Goal: Information Seeking & Learning: Learn about a topic

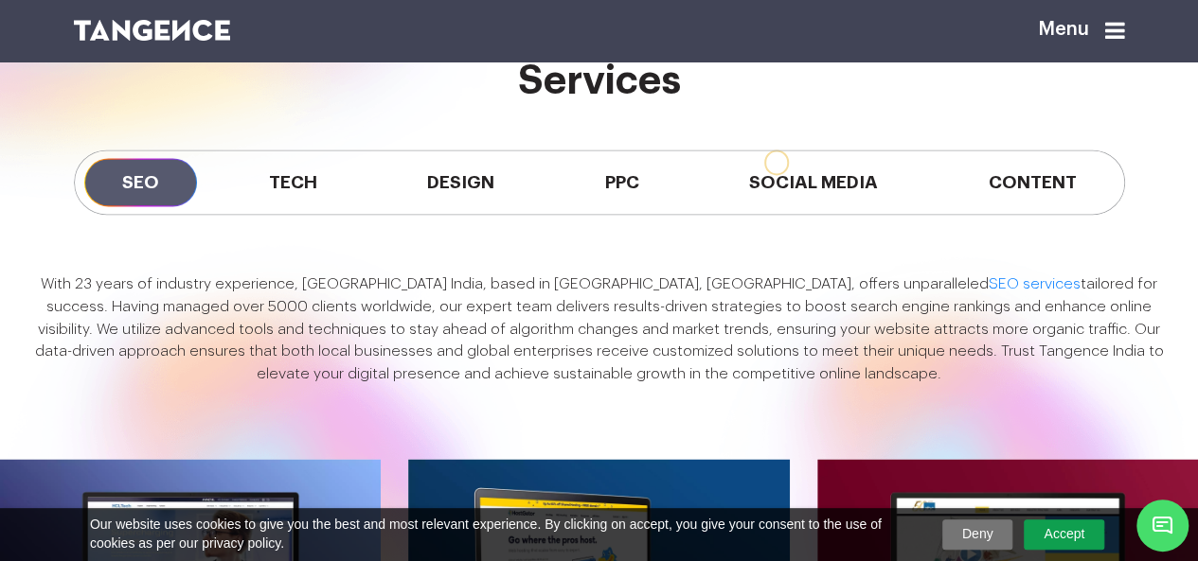
scroll to position [1326, 0]
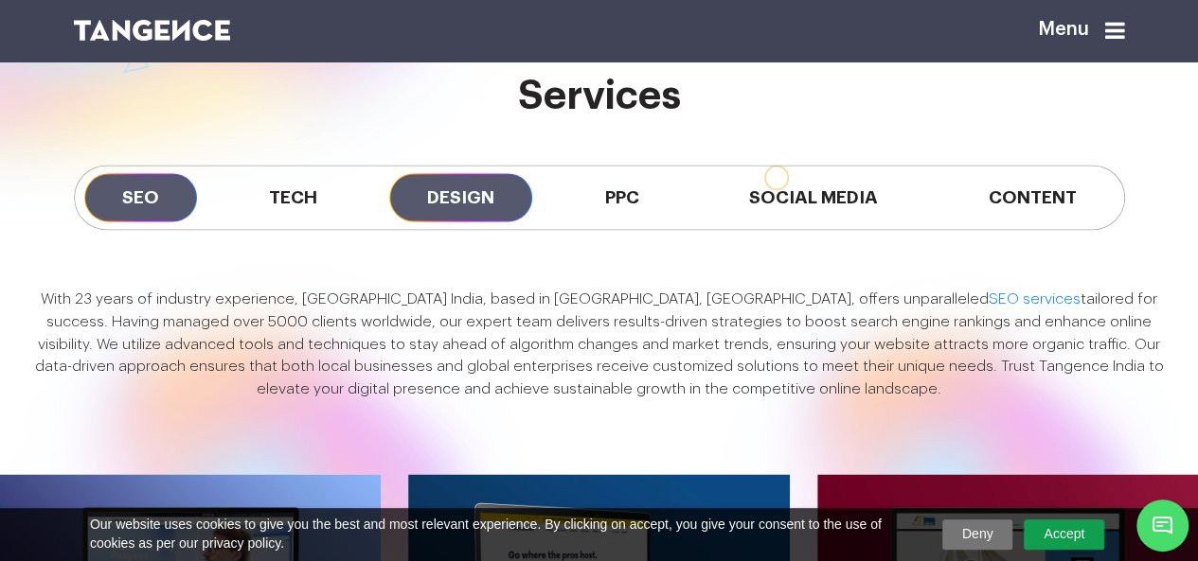
click at [460, 222] on span "Design" at bounding box center [460, 197] width 143 height 48
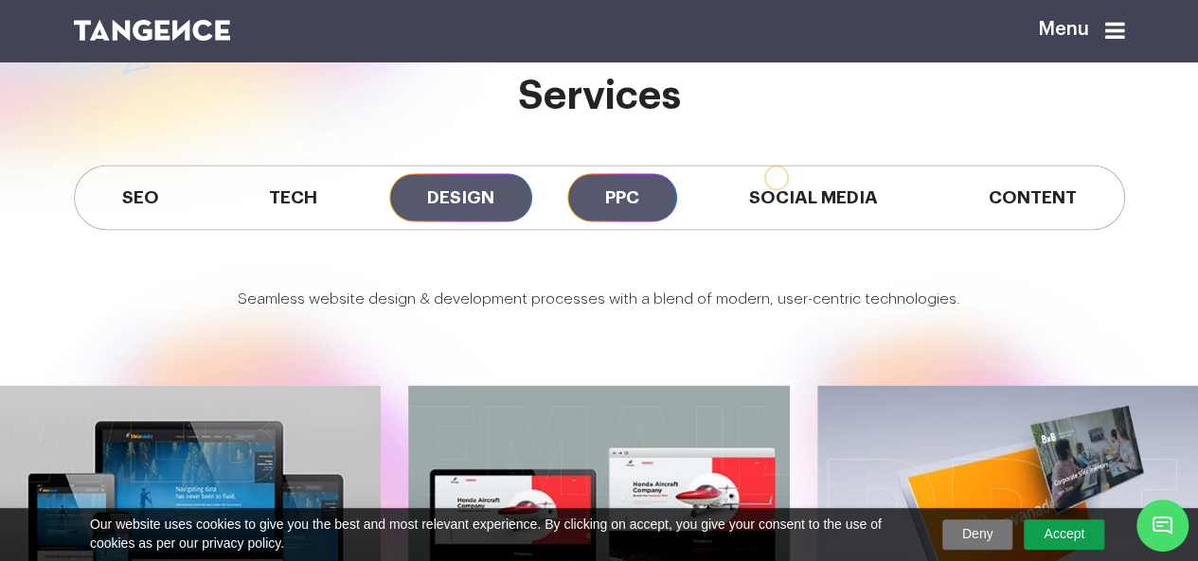
click at [651, 222] on span "PPC" at bounding box center [622, 197] width 110 height 48
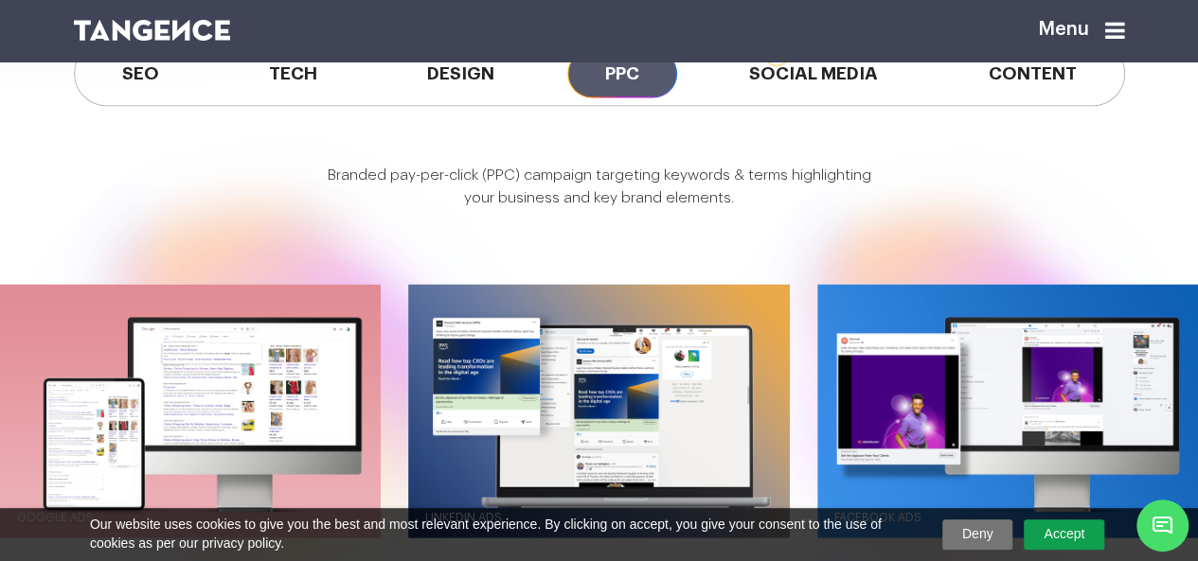
scroll to position [1420, 0]
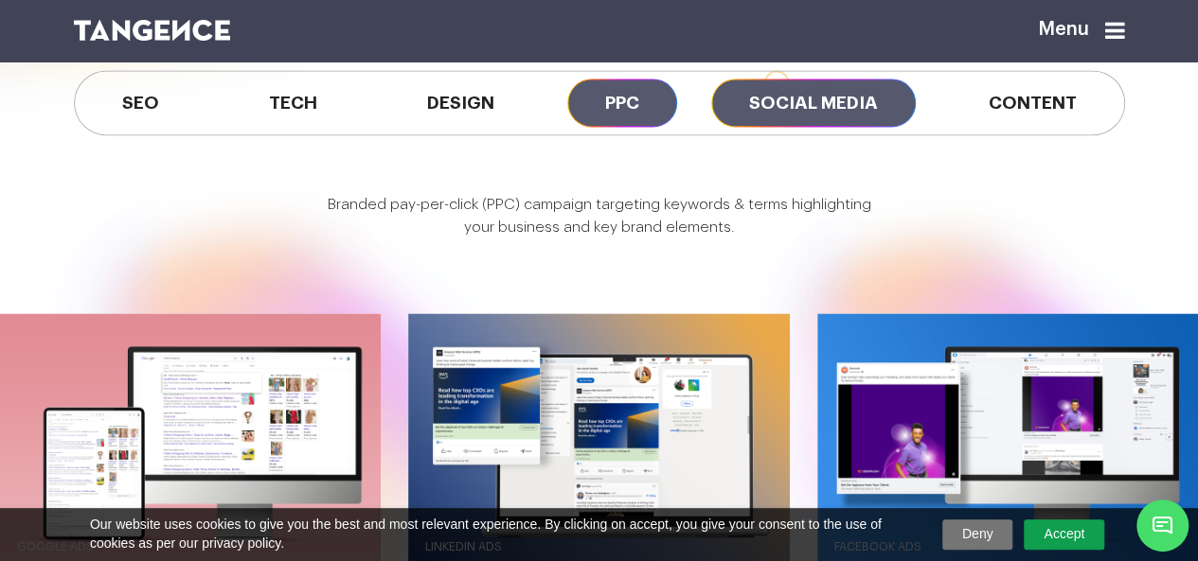
click at [829, 127] on span "Social Media" at bounding box center [813, 103] width 205 height 48
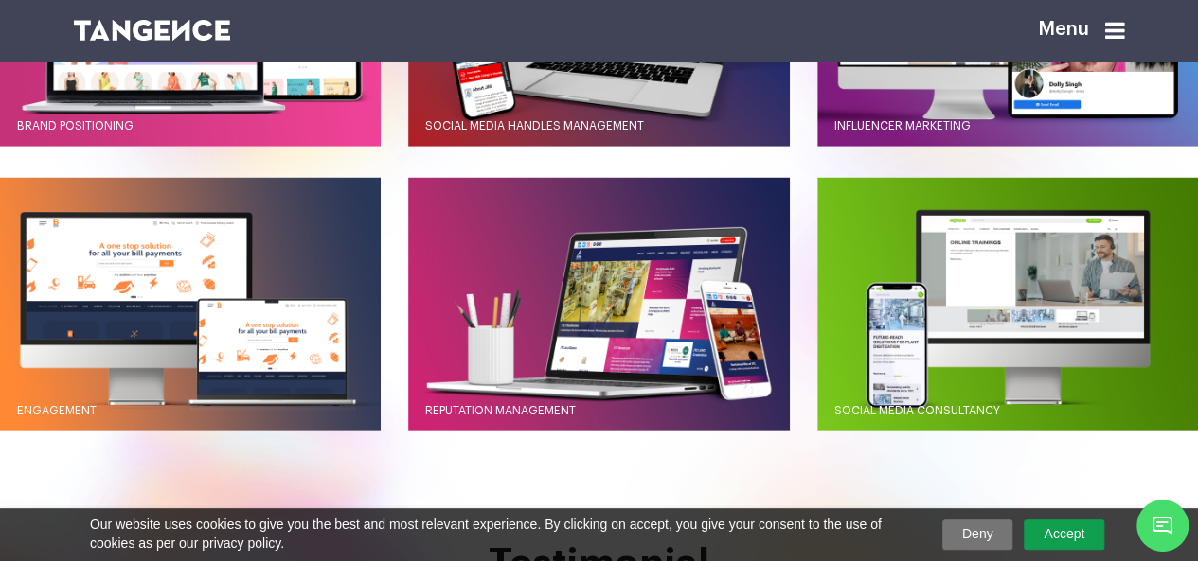
scroll to position [1894, 0]
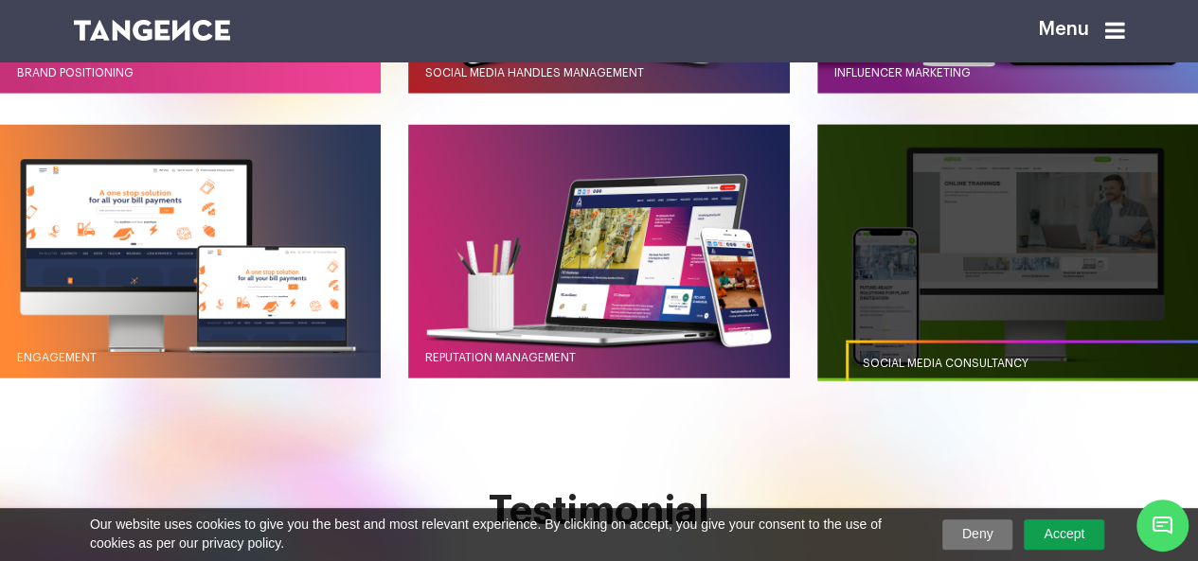
click at [976, 369] on span "Social Media Consultancy" at bounding box center [946, 363] width 166 height 11
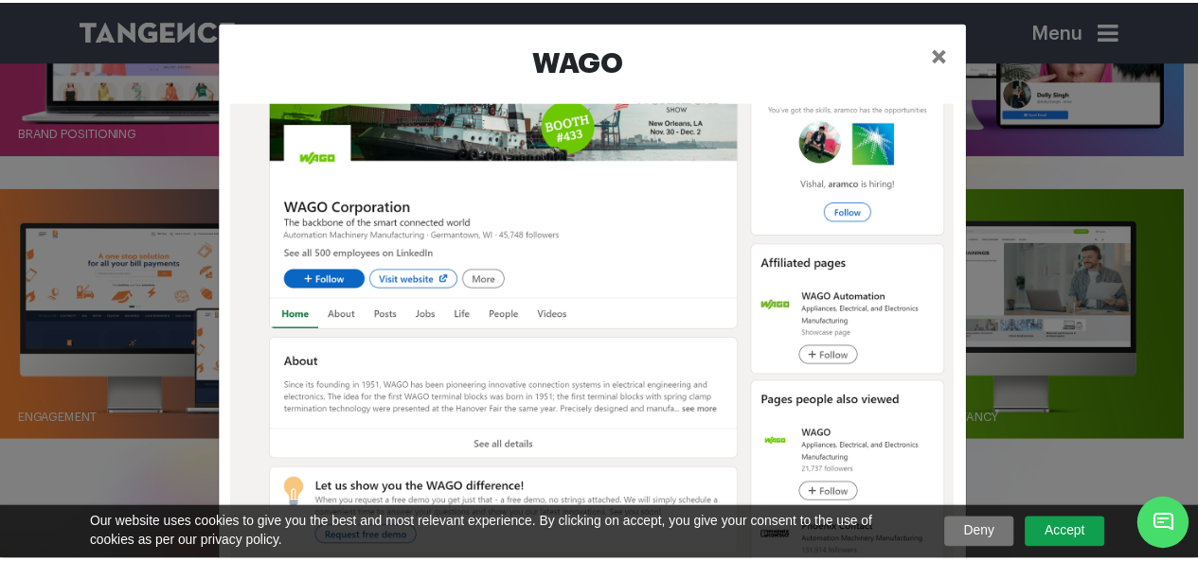
scroll to position [0, 0]
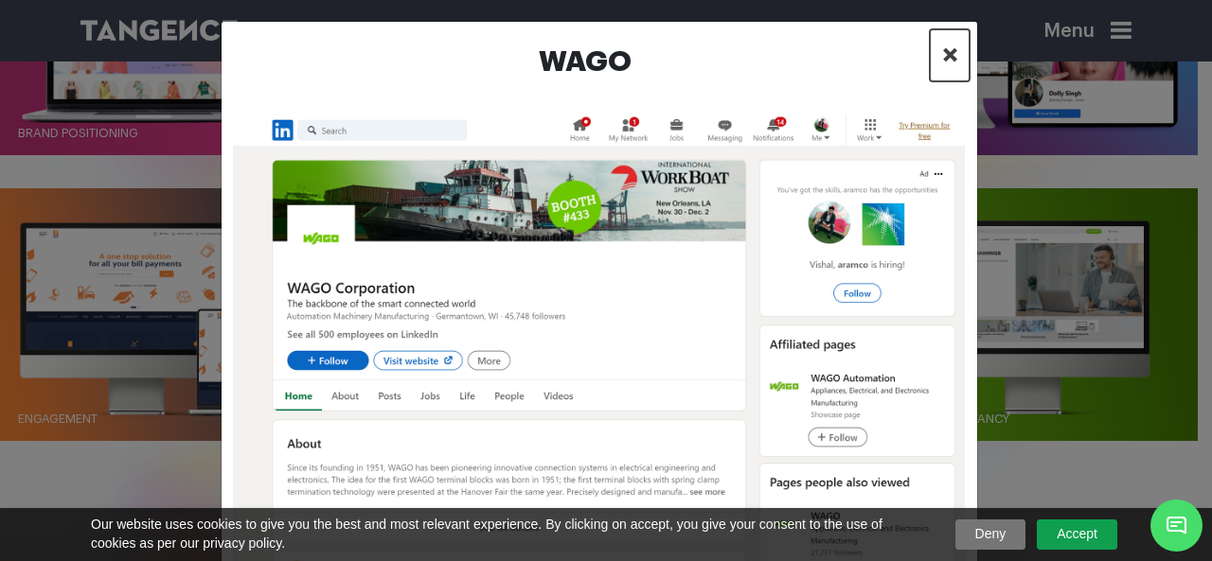
click at [942, 55] on span "×" at bounding box center [950, 55] width 16 height 28
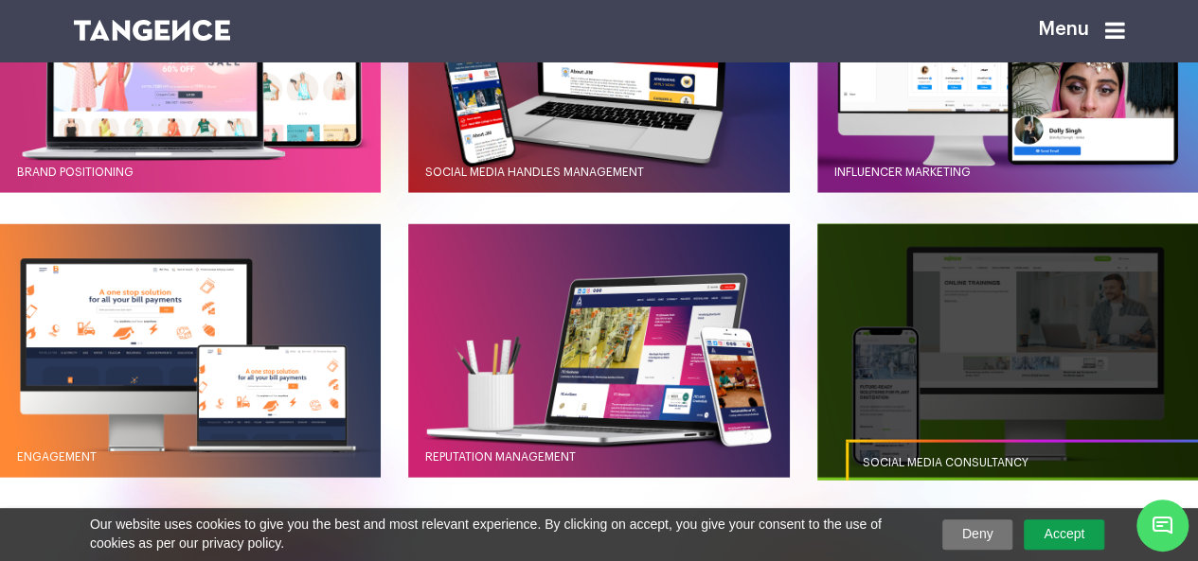
scroll to position [1799, 0]
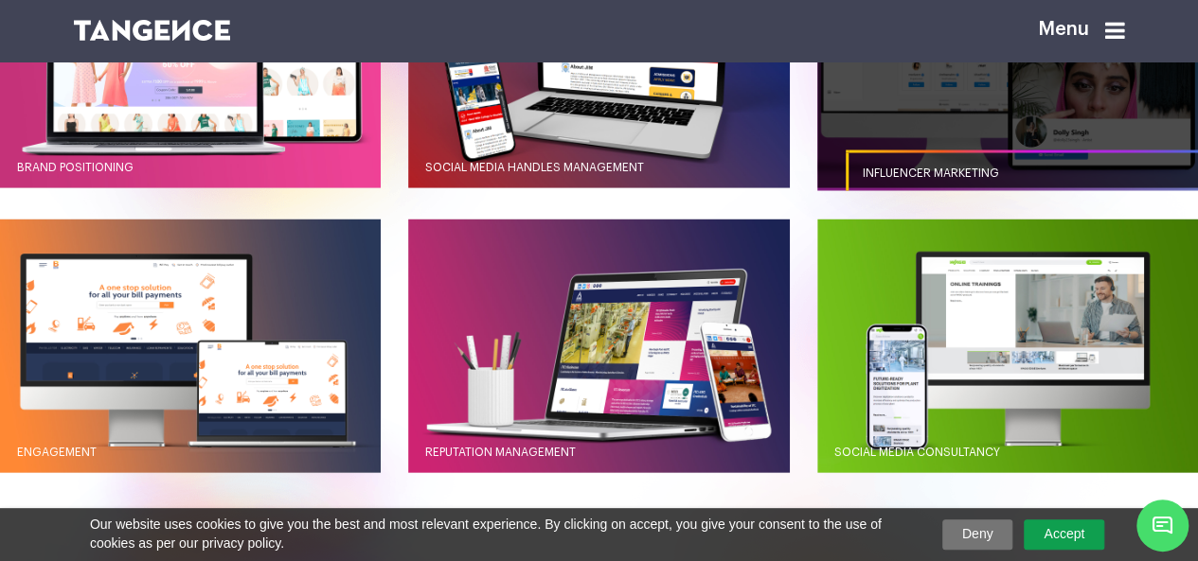
click at [1027, 143] on link "button" at bounding box center [1007, 62] width 381 height 254
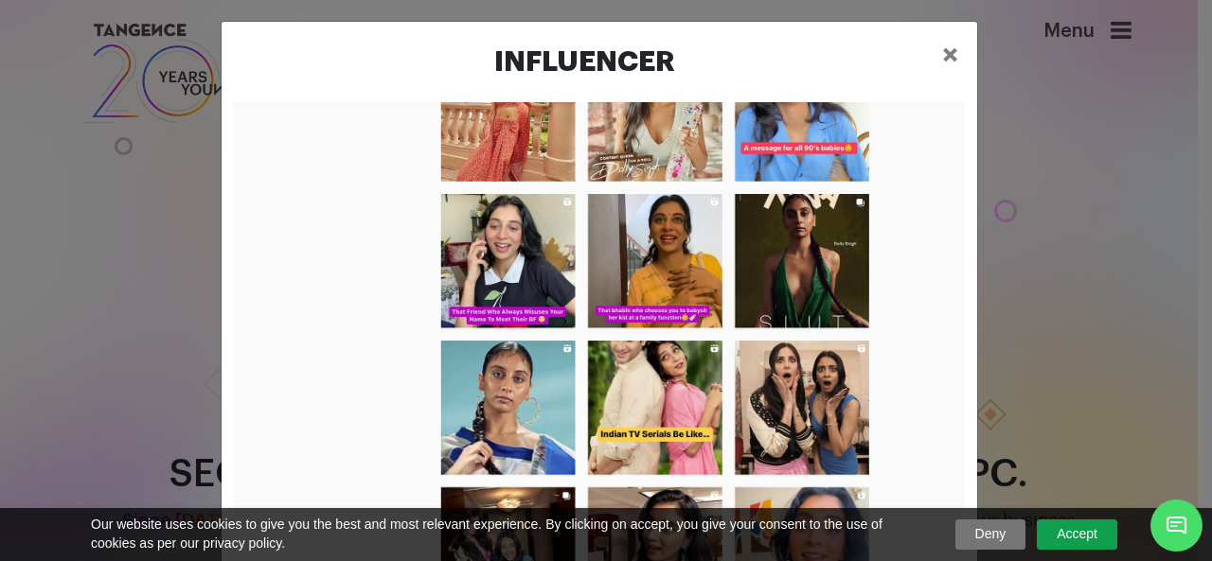
scroll to position [2200, 0]
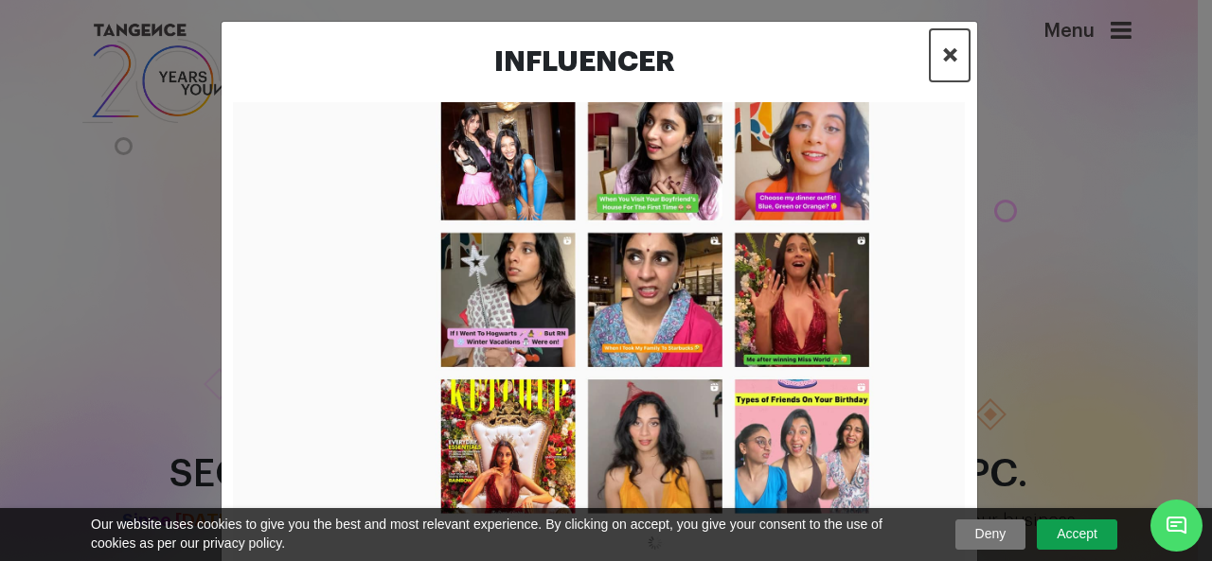
click at [947, 43] on span "×" at bounding box center [950, 55] width 16 height 28
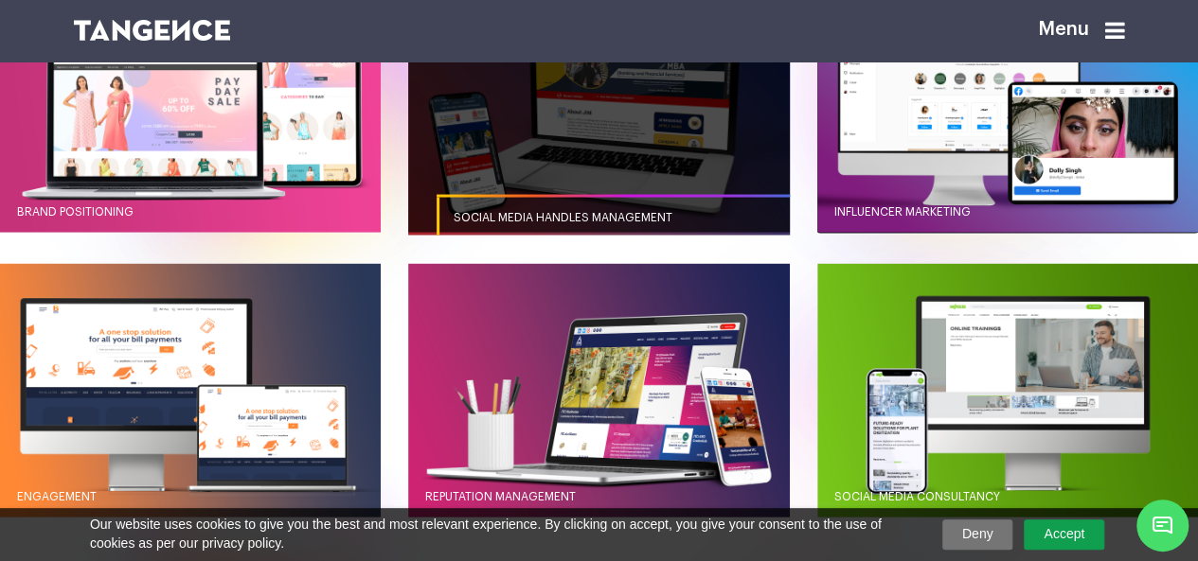
scroll to position [1736, 0]
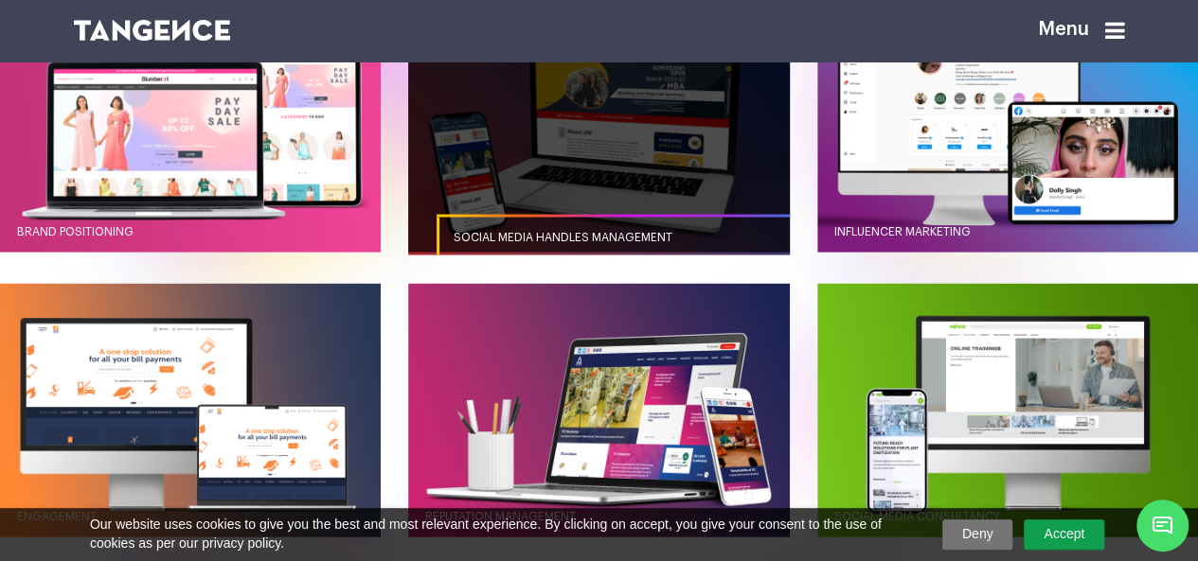
click at [573, 220] on link "button" at bounding box center [598, 125] width 381 height 254
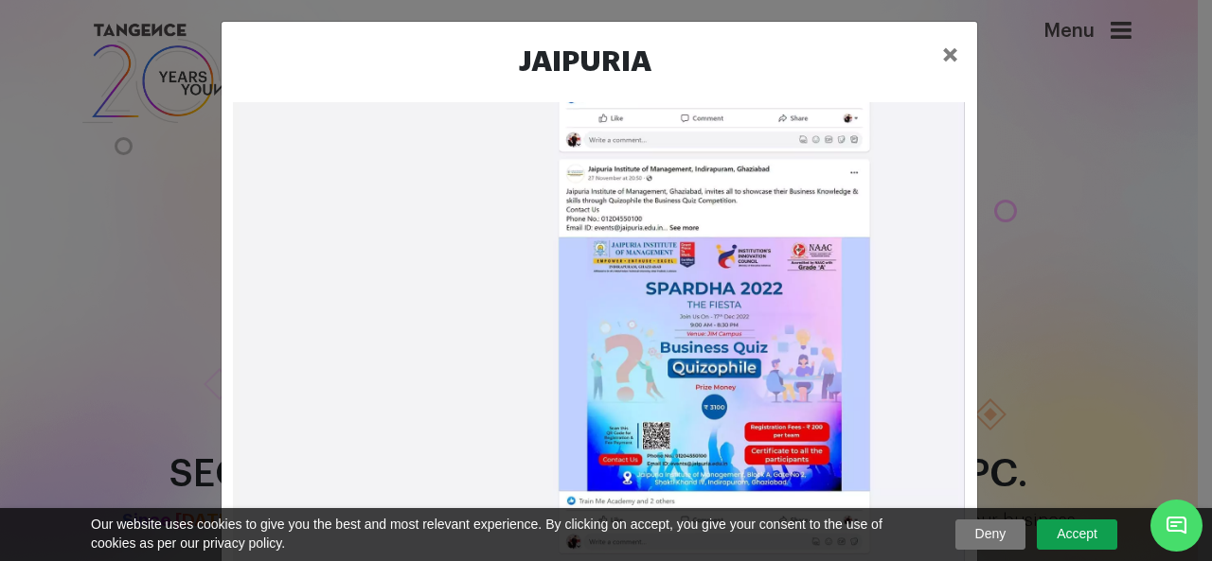
scroll to position [3817, 0]
click at [948, 50] on span "×" at bounding box center [950, 55] width 16 height 28
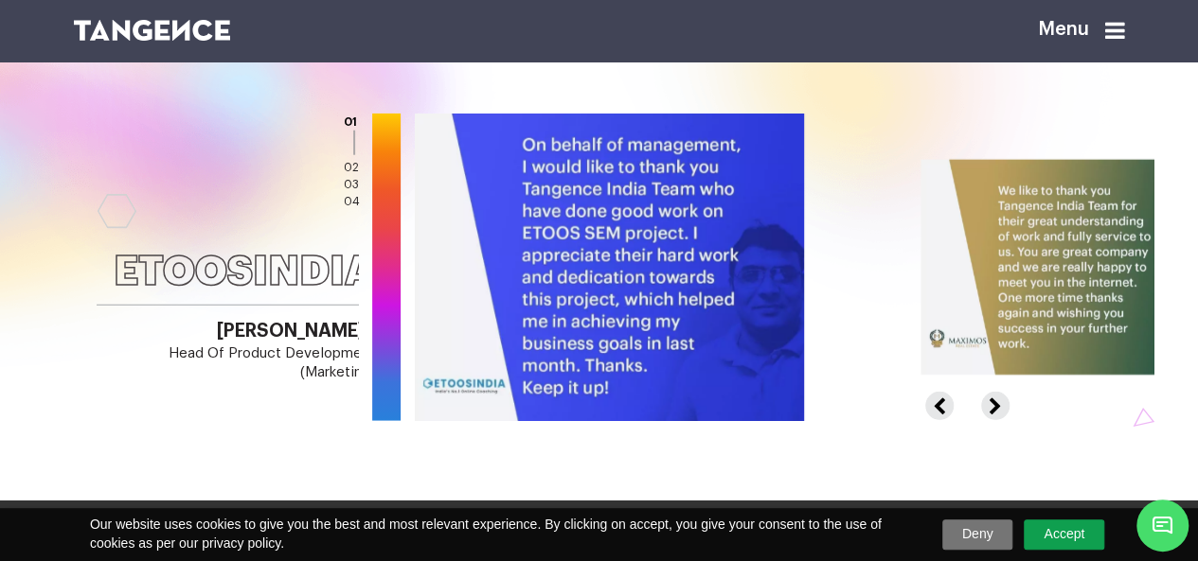
scroll to position [2588, 0]
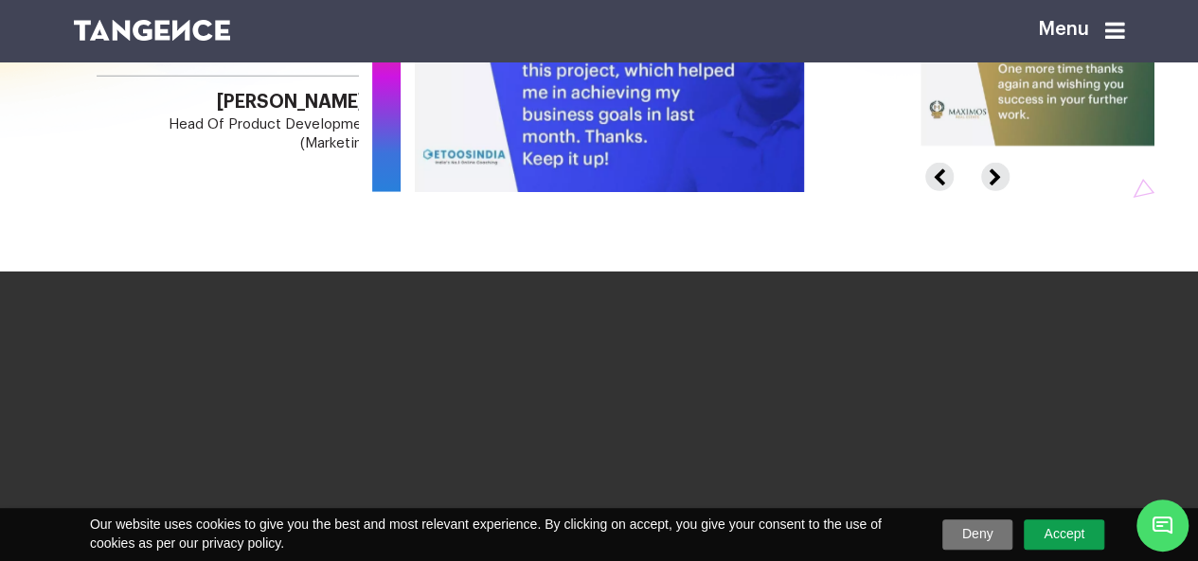
click at [1006, 175] on button "Next" at bounding box center [993, 169] width 25 height 12
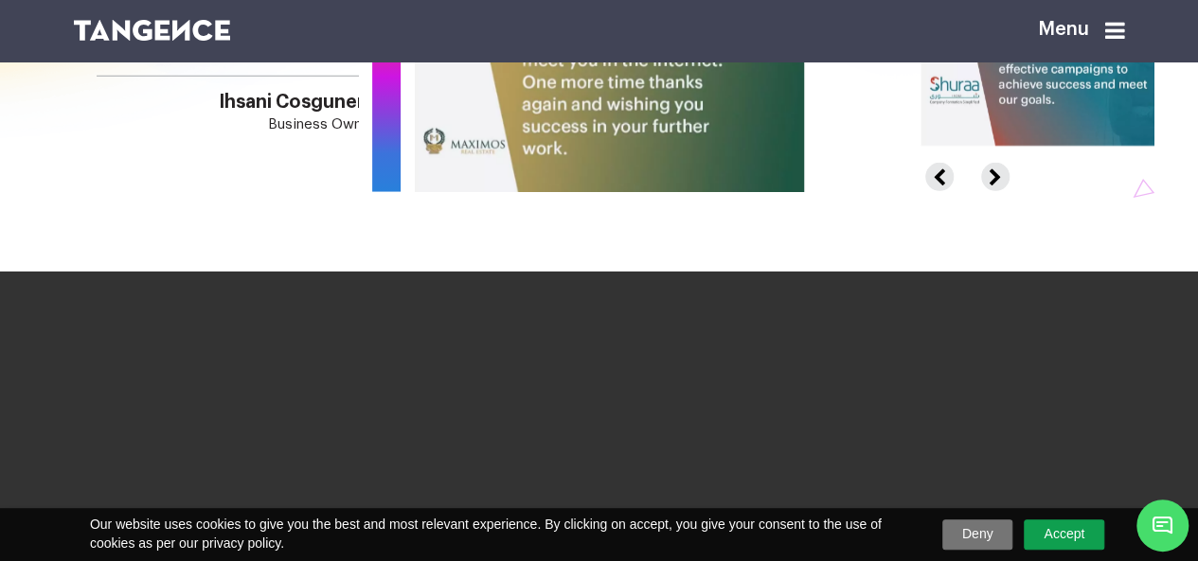
click at [1006, 175] on button "Next" at bounding box center [993, 169] width 25 height 12
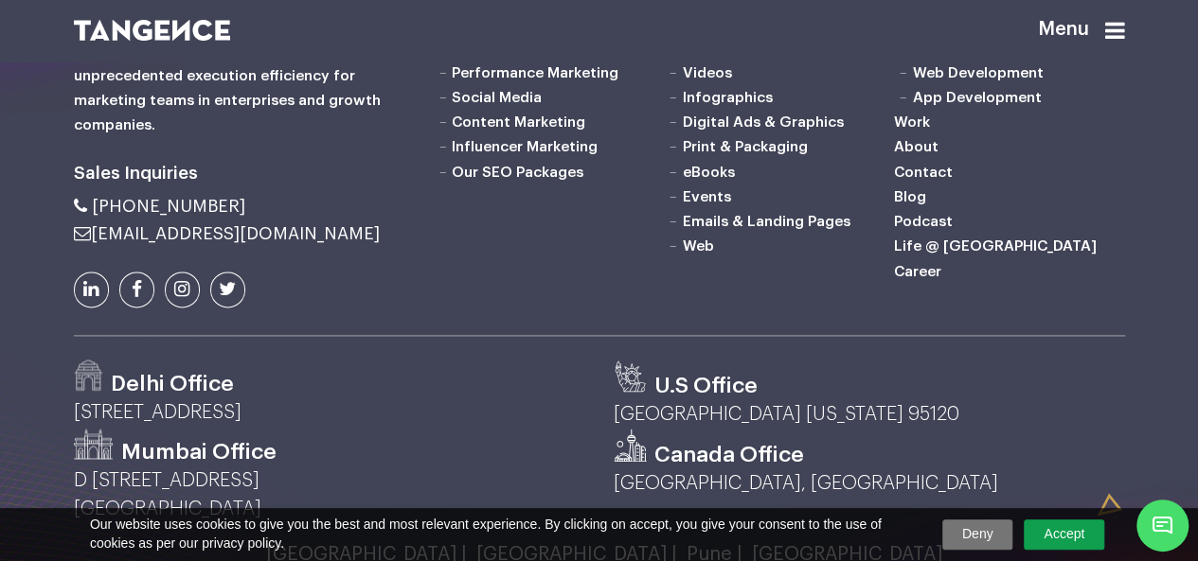
scroll to position [4576, 0]
